Goal: Transaction & Acquisition: Download file/media

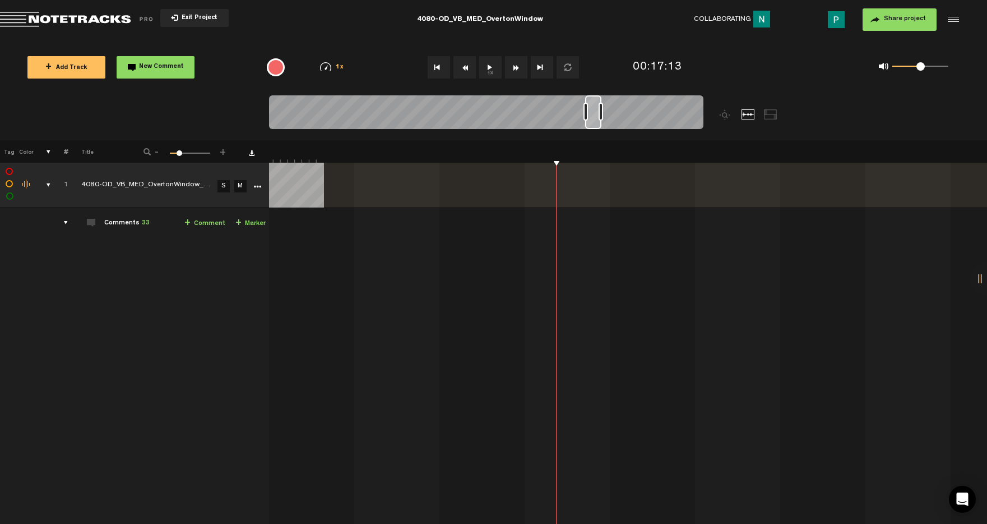
scroll to position [0, 14318]
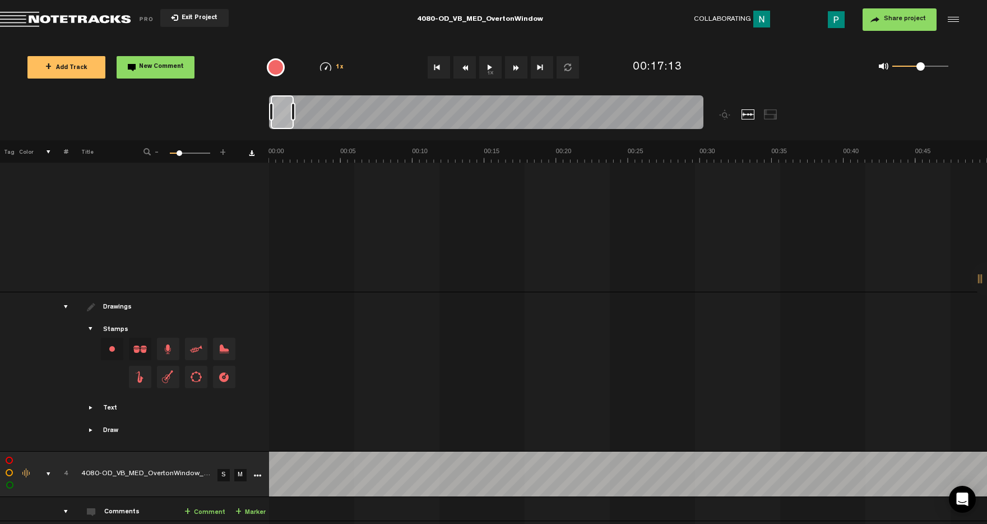
scroll to position [1410, 0]
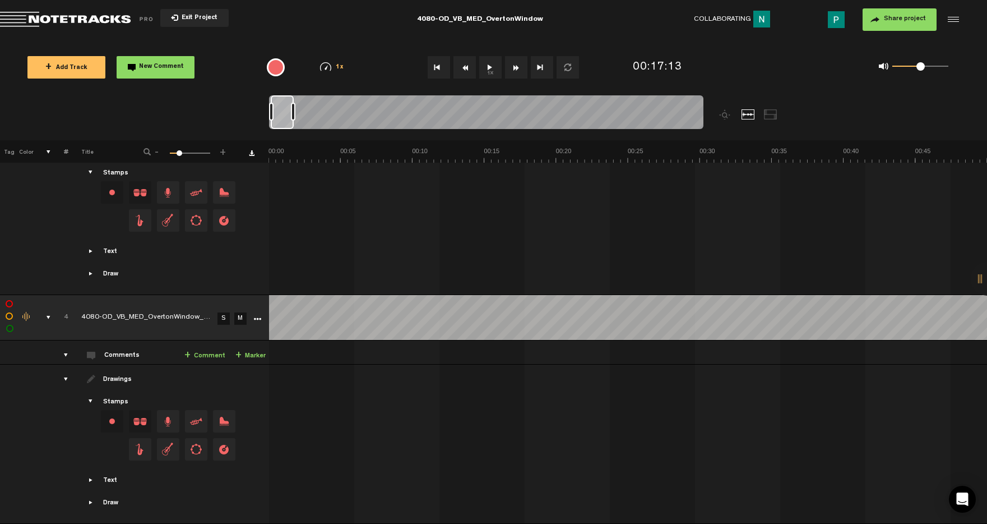
click at [224, 312] on link "S" at bounding box center [224, 318] width 12 height 12
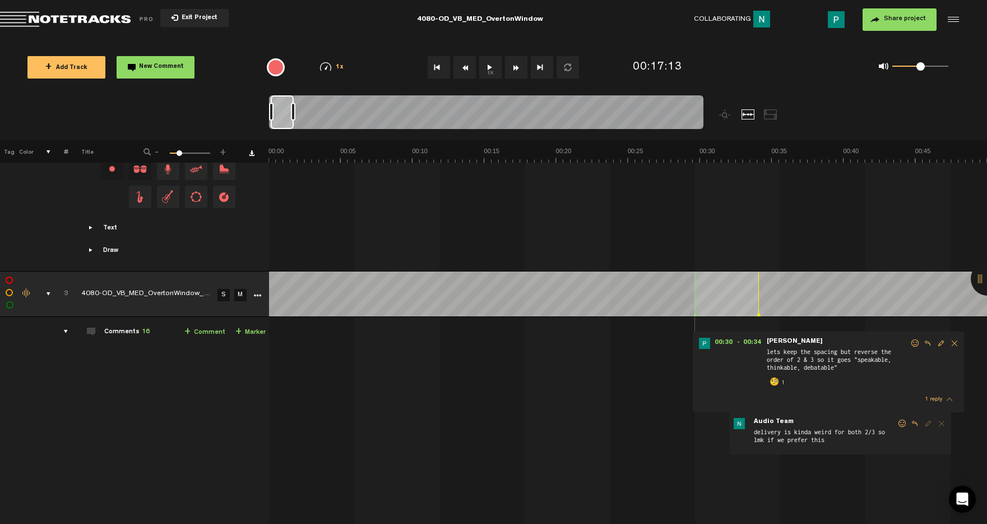
scroll to position [872, 0]
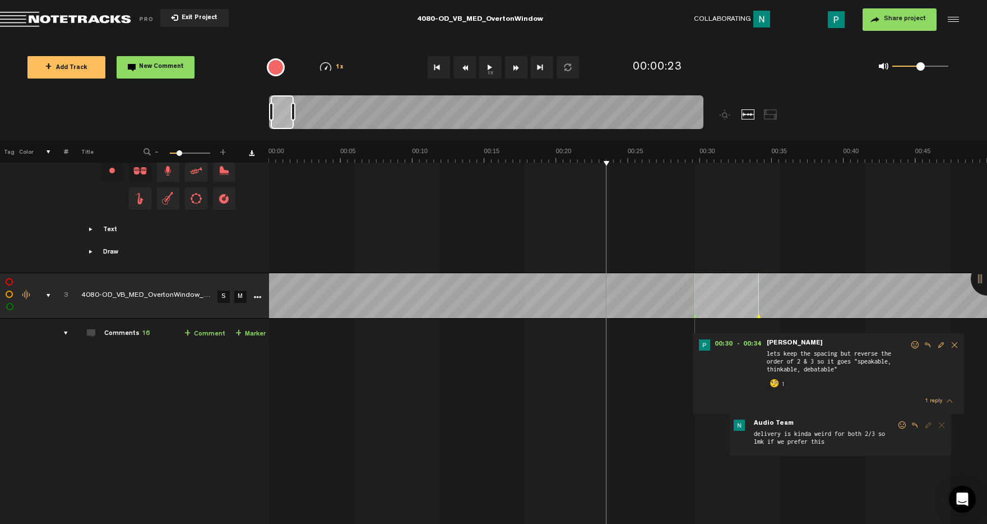
click at [494, 70] on button "1x" at bounding box center [490, 67] width 22 height 22
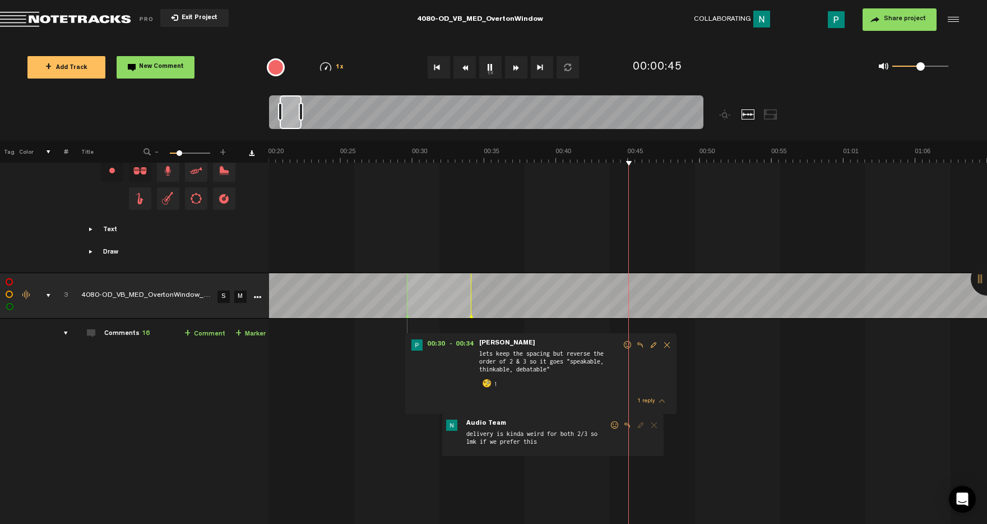
scroll to position [0, 288]
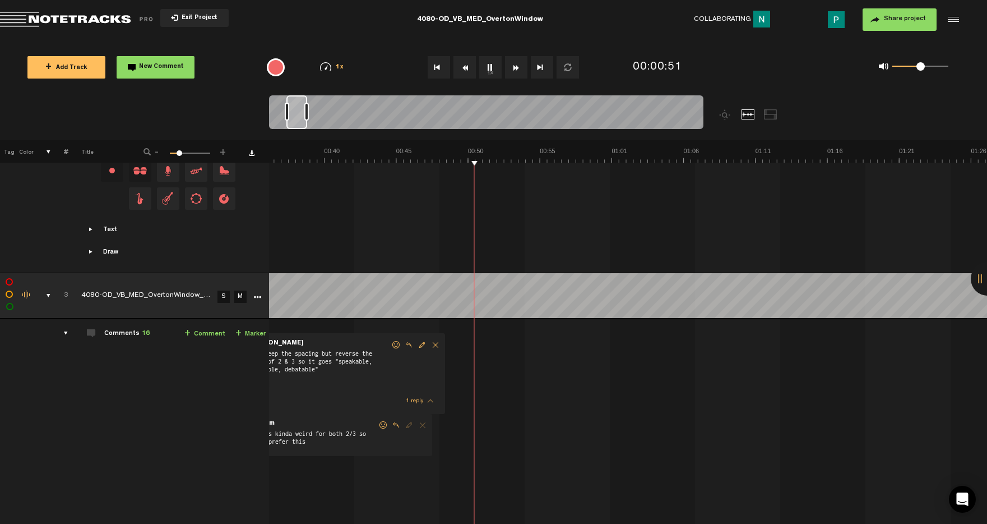
drag, startPoint x: 292, startPoint y: 115, endPoint x: 300, endPoint y: 114, distance: 8.4
click at [300, 114] on div at bounding box center [296, 112] width 21 height 34
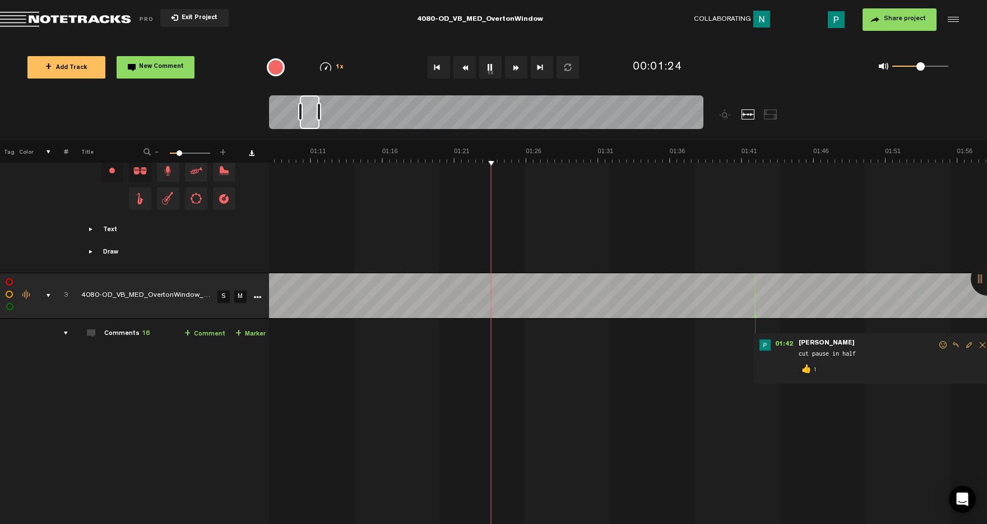
scroll to position [0, 983]
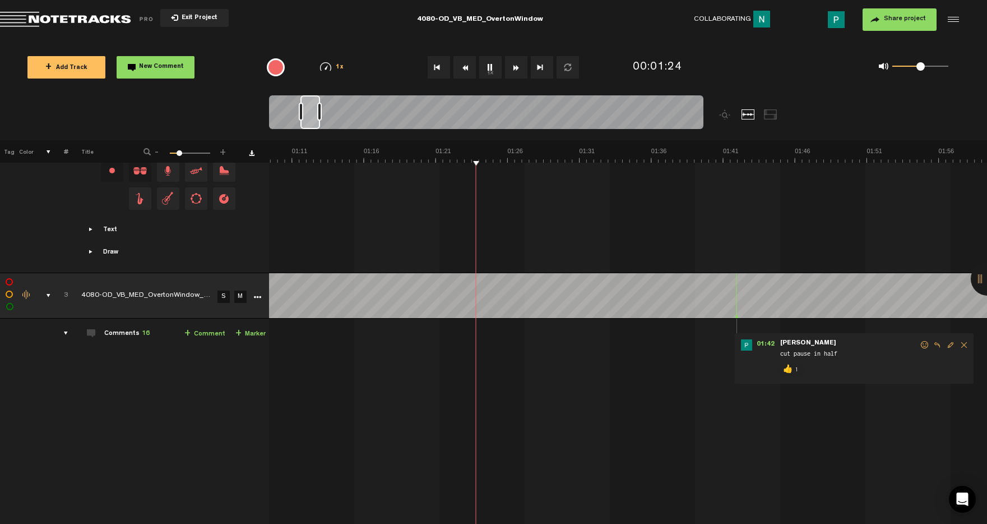
drag, startPoint x: 295, startPoint y: 118, endPoint x: 308, endPoint y: 117, distance: 12.9
click at [308, 117] on div at bounding box center [310, 112] width 20 height 34
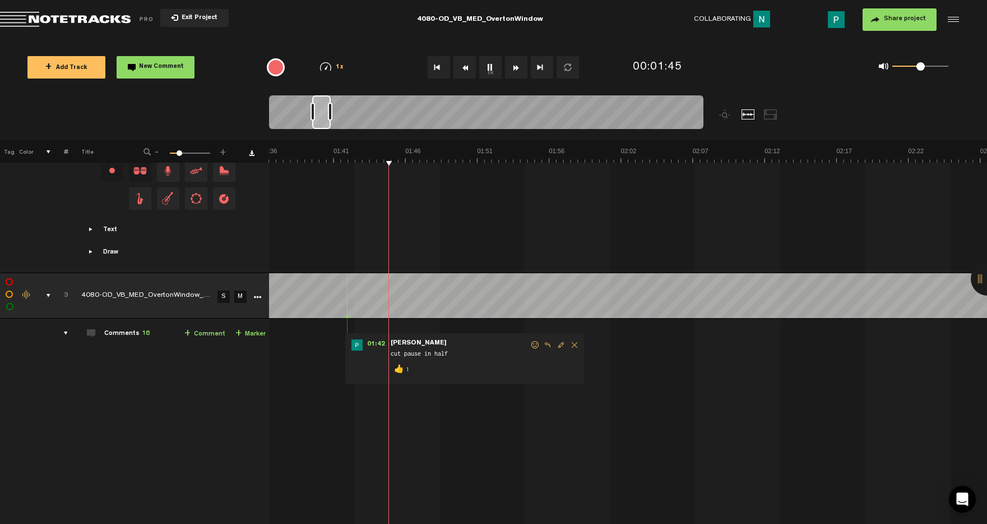
drag, startPoint x: 309, startPoint y: 118, endPoint x: 323, endPoint y: 115, distance: 14.3
click at [322, 116] on div at bounding box center [321, 112] width 18 height 34
click at [495, 70] on button "1x" at bounding box center [490, 67] width 22 height 22
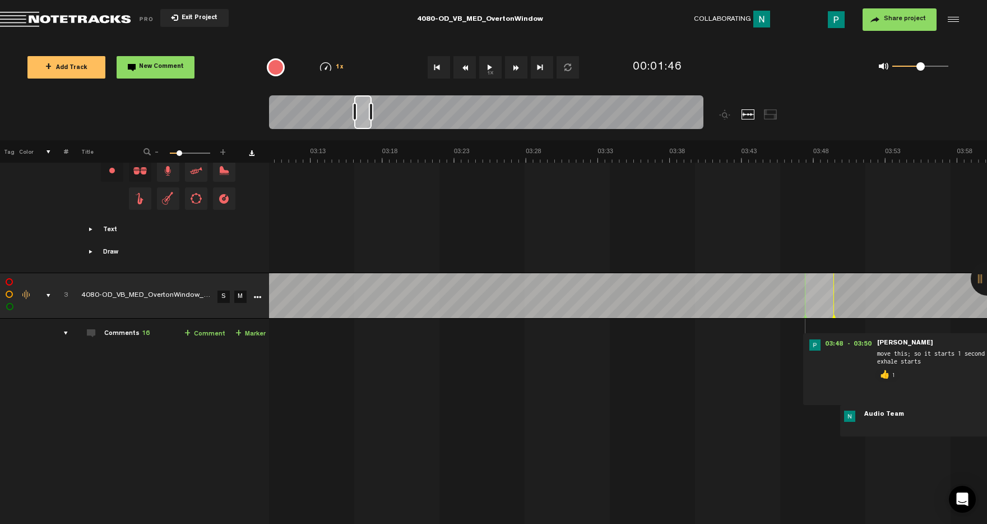
scroll to position [0, 3042]
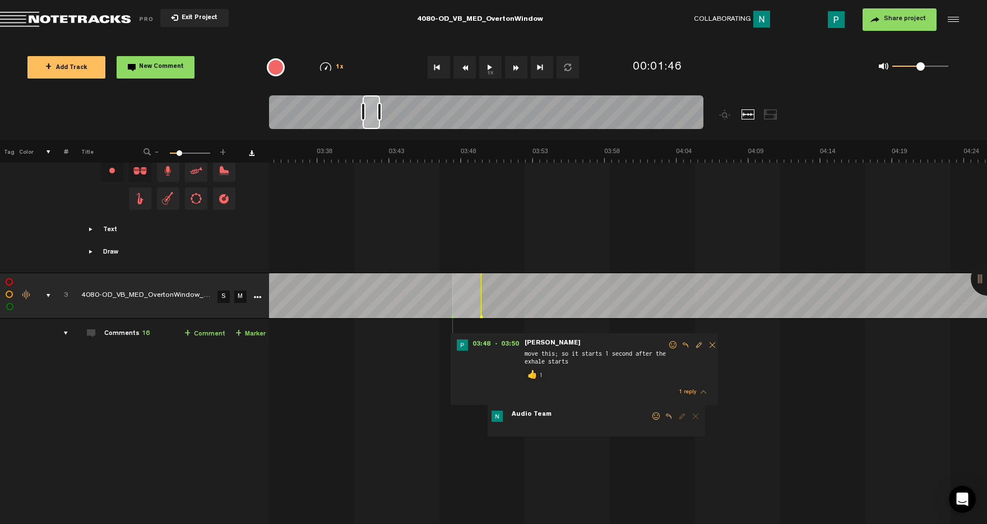
drag, startPoint x: 325, startPoint y: 121, endPoint x: 375, endPoint y: 117, distance: 50.0
click at [375, 117] on div at bounding box center [371, 112] width 17 height 34
click at [484, 64] on button "1x" at bounding box center [490, 67] width 22 height 22
click at [492, 63] on button "1x" at bounding box center [490, 67] width 22 height 22
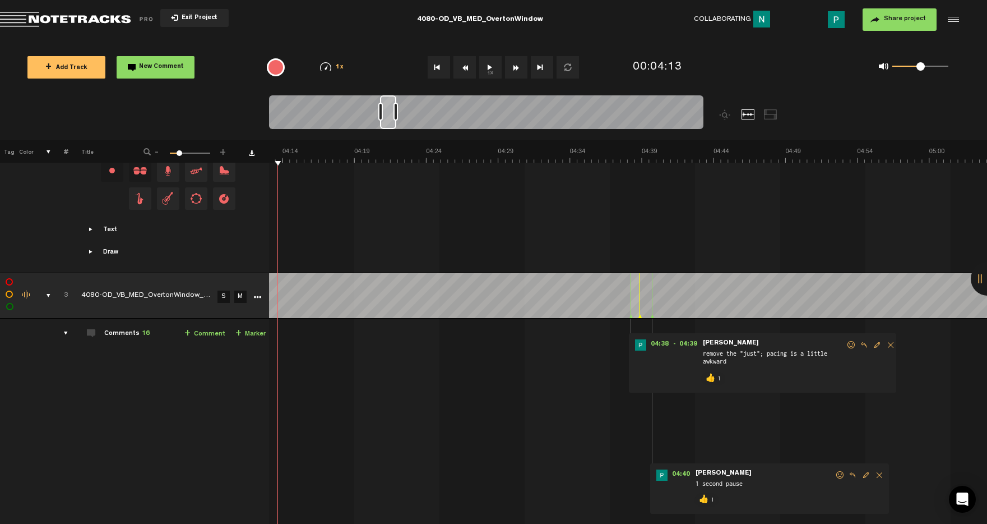
scroll to position [0, 3616]
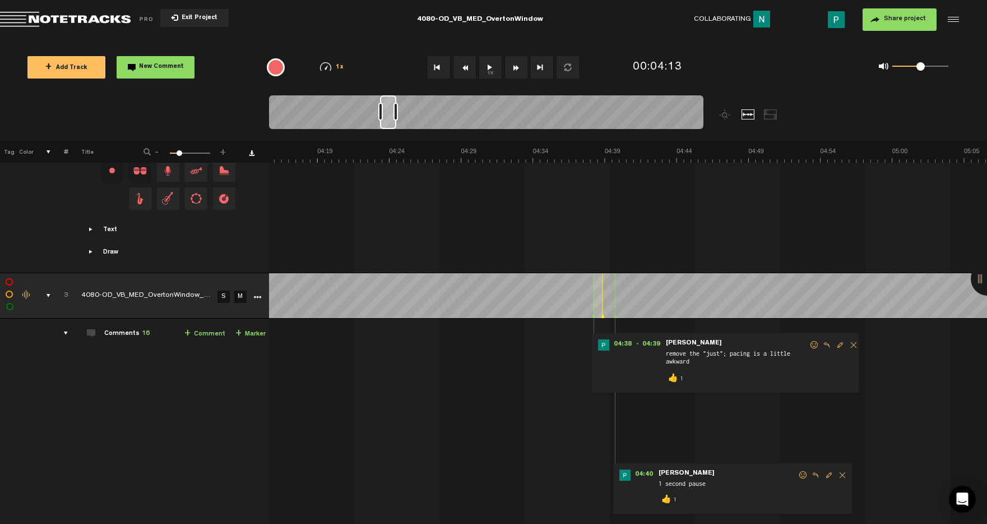
drag, startPoint x: 369, startPoint y: 119, endPoint x: 387, endPoint y: 118, distance: 17.4
click at [387, 118] on div at bounding box center [388, 112] width 16 height 34
click at [487, 63] on button "1x" at bounding box center [490, 67] width 22 height 22
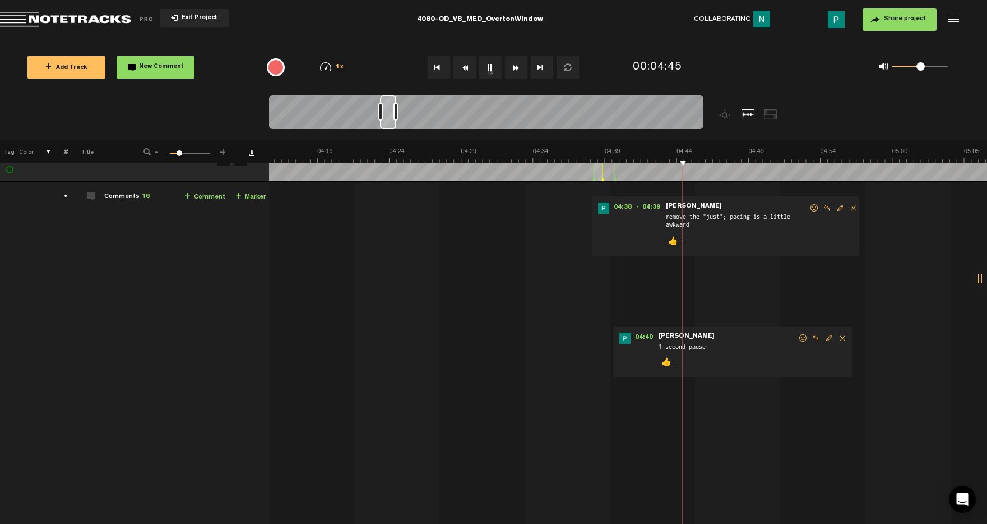
scroll to position [993, 0]
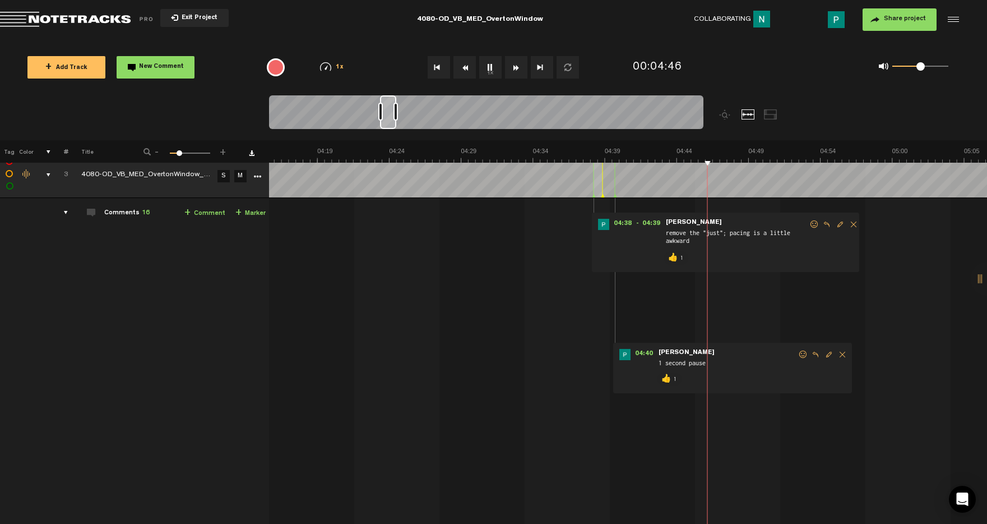
click at [493, 66] on button "1x" at bounding box center [490, 67] width 22 height 22
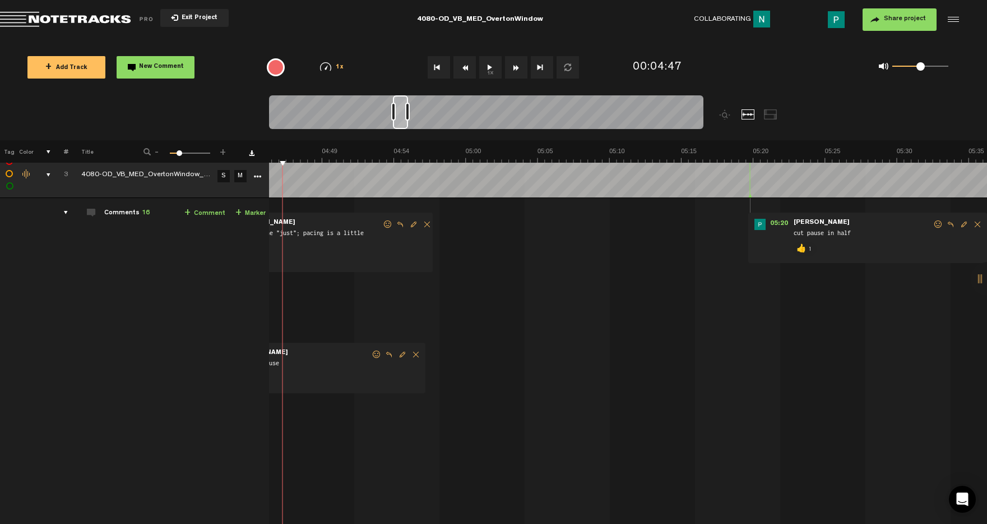
scroll to position [0, 4043]
drag, startPoint x: 388, startPoint y: 114, endPoint x: 401, endPoint y: 113, distance: 12.9
click at [401, 113] on div at bounding box center [400, 112] width 15 height 34
click at [486, 62] on button "1x" at bounding box center [490, 67] width 22 height 22
click at [493, 69] on button "1x" at bounding box center [490, 67] width 22 height 22
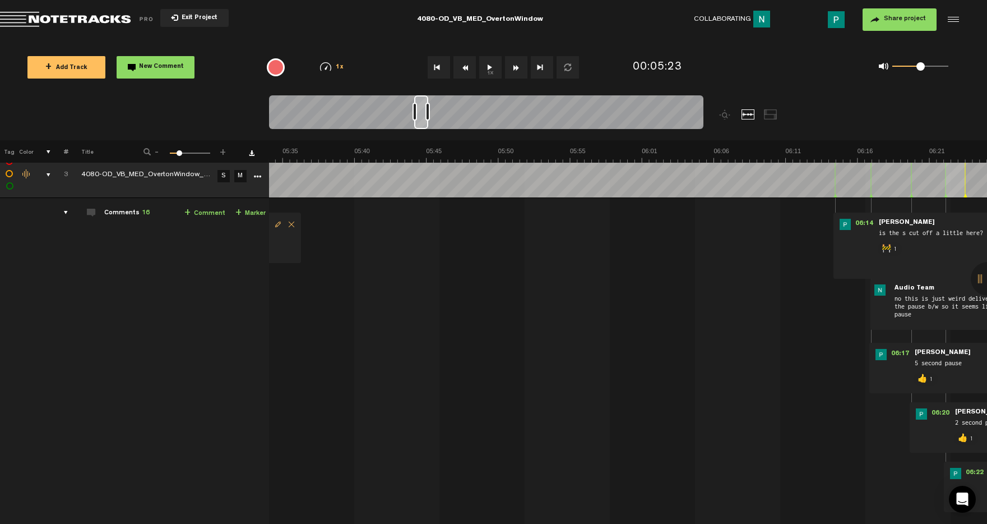
scroll to position [0, 4785]
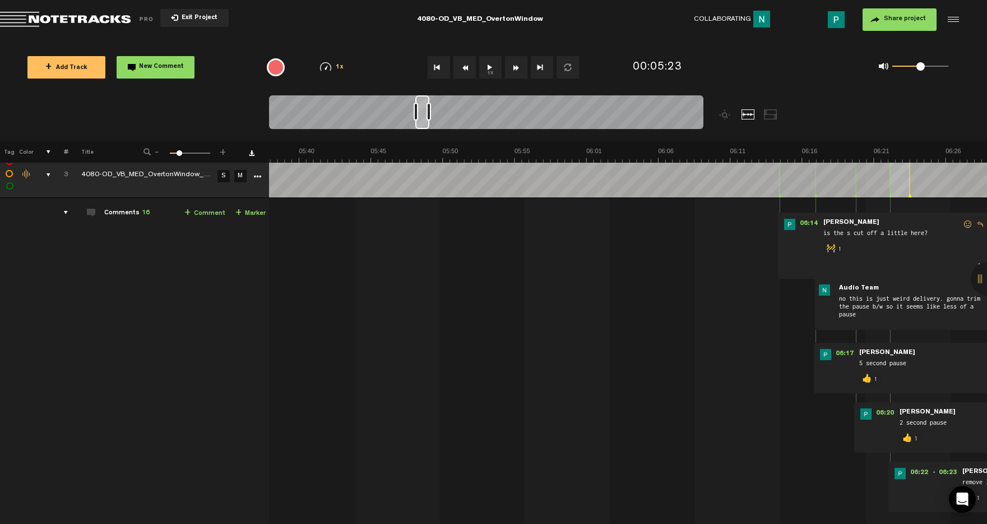
drag, startPoint x: 397, startPoint y: 121, endPoint x: 420, endPoint y: 121, distance: 22.4
click at [420, 121] on div at bounding box center [422, 112] width 14 height 34
click at [487, 63] on button "1x" at bounding box center [490, 67] width 22 height 22
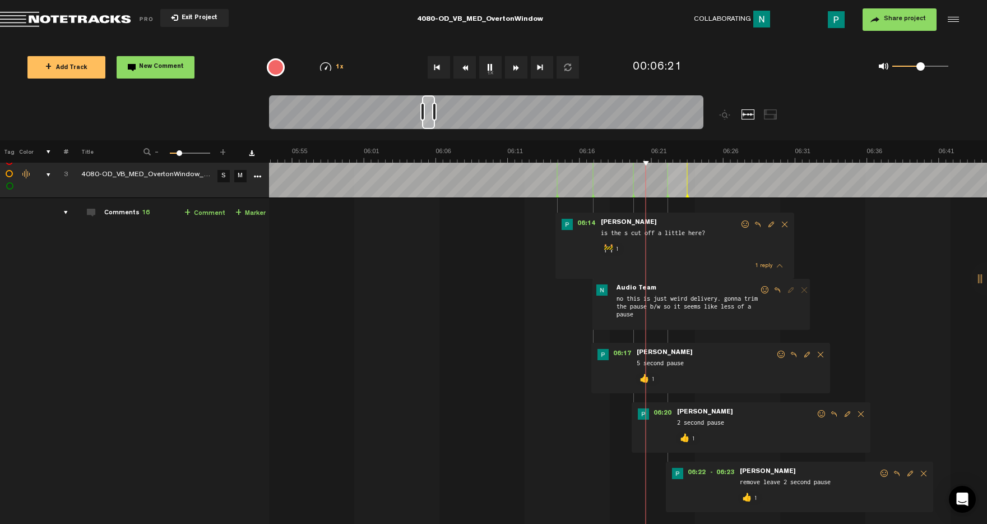
scroll to position [0, 5026]
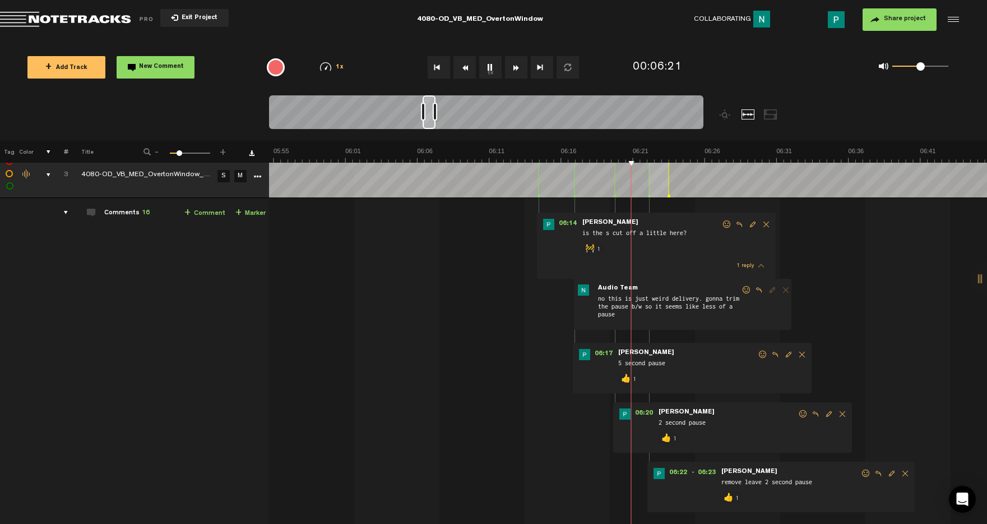
drag, startPoint x: 420, startPoint y: 105, endPoint x: 428, endPoint y: 105, distance: 7.3
click at [428, 105] on div at bounding box center [429, 112] width 13 height 34
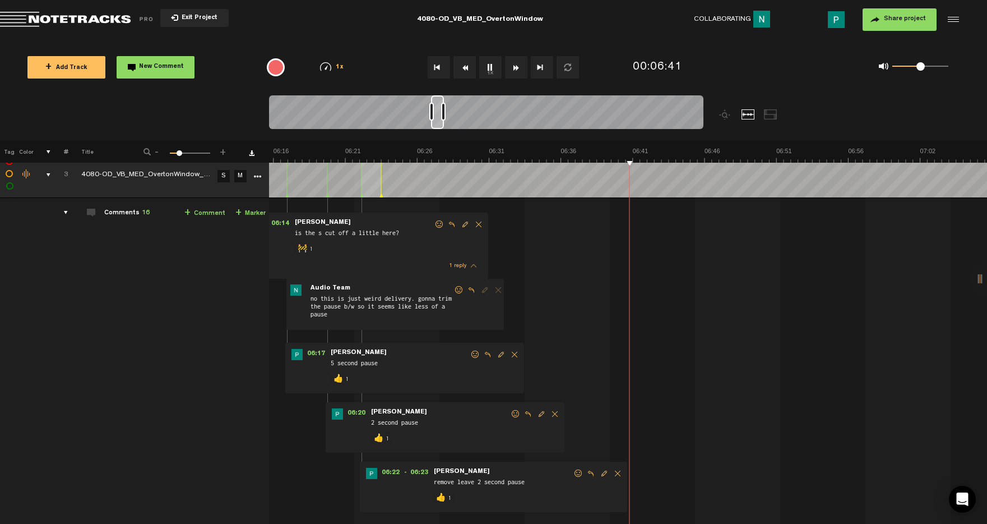
scroll to position [0, 5313]
click at [496, 63] on button "1x" at bounding box center [490, 67] width 22 height 22
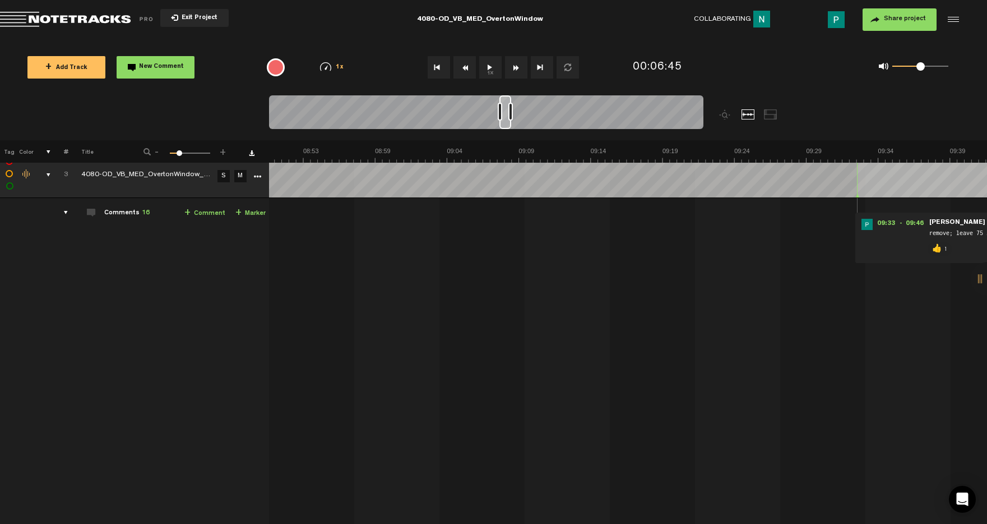
scroll to position [0, 7845]
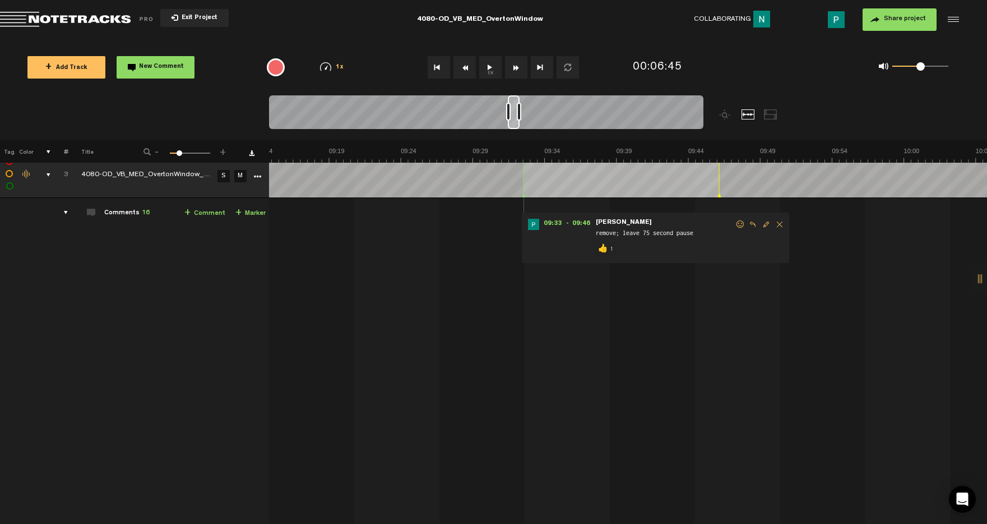
drag, startPoint x: 438, startPoint y: 114, endPoint x: 515, endPoint y: 104, distance: 76.9
click at [515, 104] on div at bounding box center [514, 112] width 12 height 34
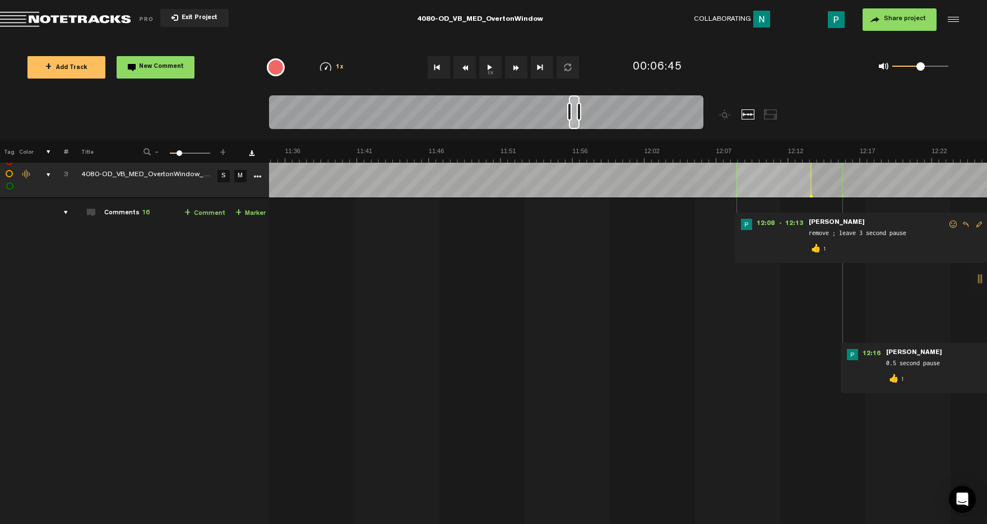
scroll to position [0, 9866]
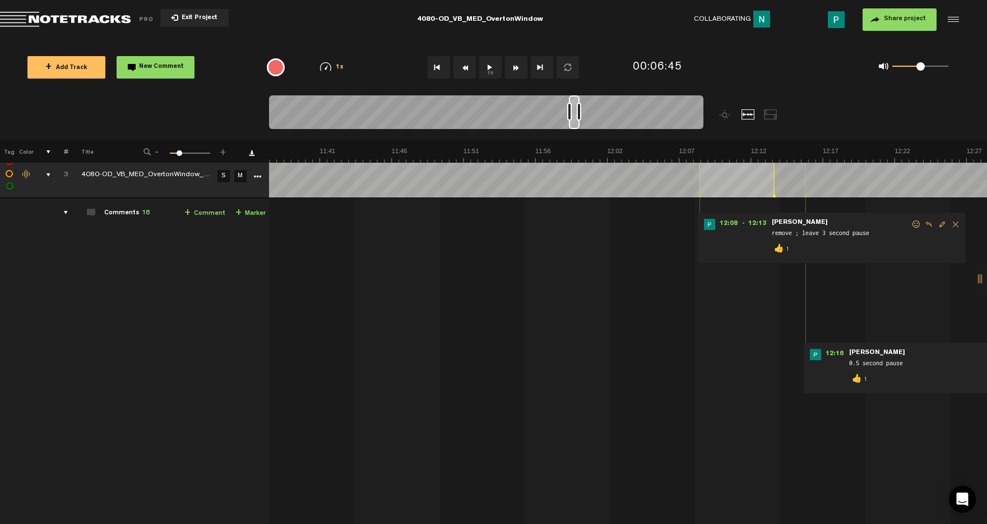
drag, startPoint x: 512, startPoint y: 122, endPoint x: 573, endPoint y: 122, distance: 60.5
click at [573, 122] on div at bounding box center [574, 112] width 11 height 34
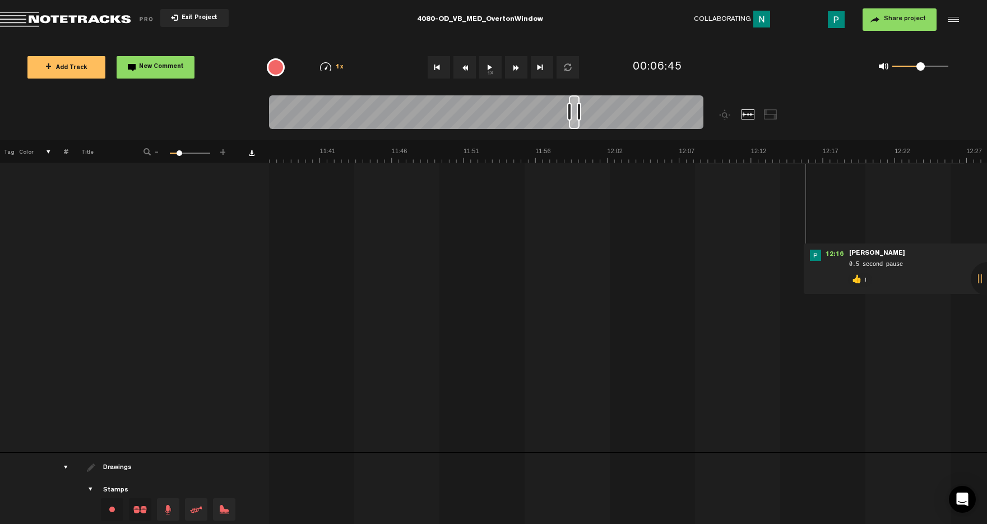
scroll to position [1369, 0]
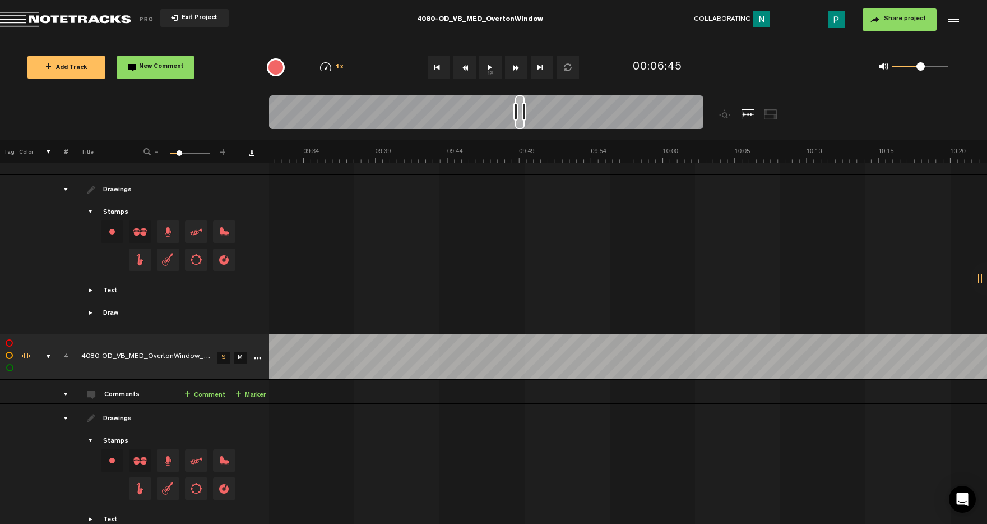
drag, startPoint x: 576, startPoint y: 121, endPoint x: 524, endPoint y: 124, distance: 52.8
click at [523, 124] on div at bounding box center [520, 112] width 10 height 34
click at [492, 68] on button "1x" at bounding box center [490, 67] width 22 height 22
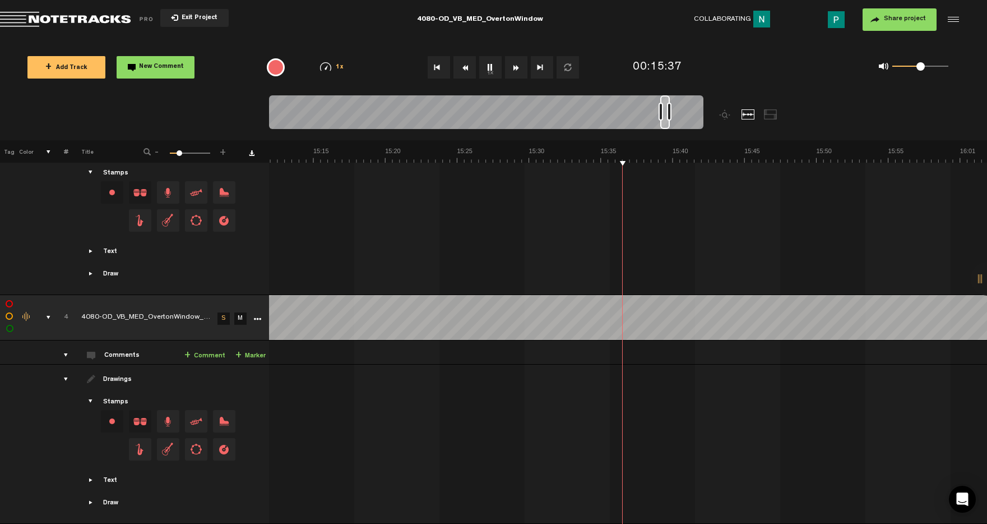
click at [492, 64] on button "1x" at bounding box center [490, 67] width 22 height 22
click at [262, 314] on td at bounding box center [256, 317] width 17 height 45
click at [256, 315] on icon "More" at bounding box center [257, 319] width 8 height 8
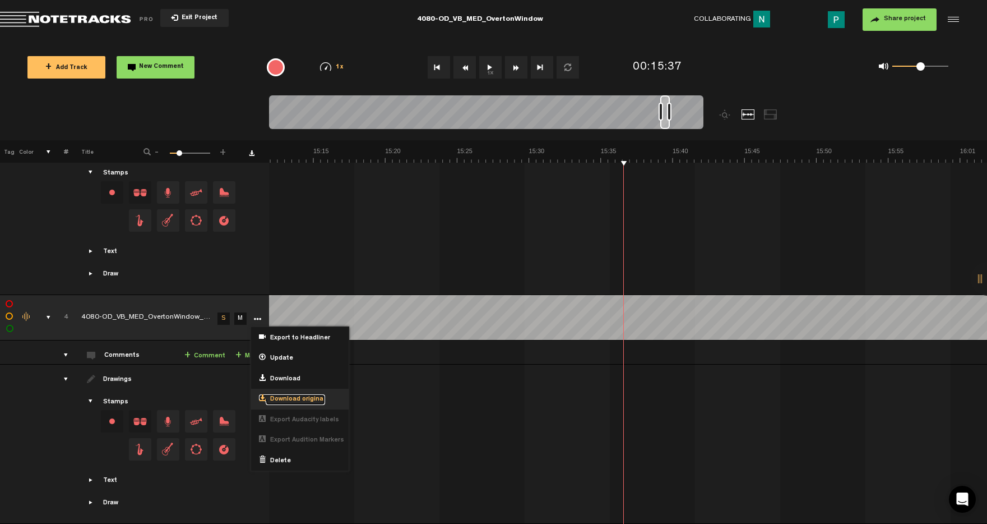
click at [277, 394] on link "Download original" at bounding box center [292, 397] width 66 height 7
